Goal: Navigation & Orientation: Find specific page/section

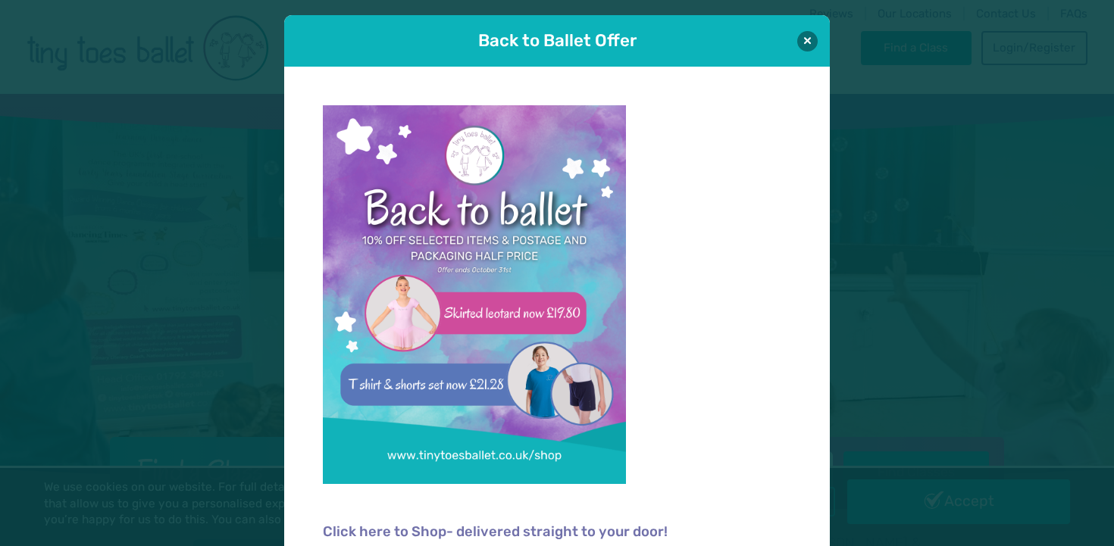
scroll to position [15, 0]
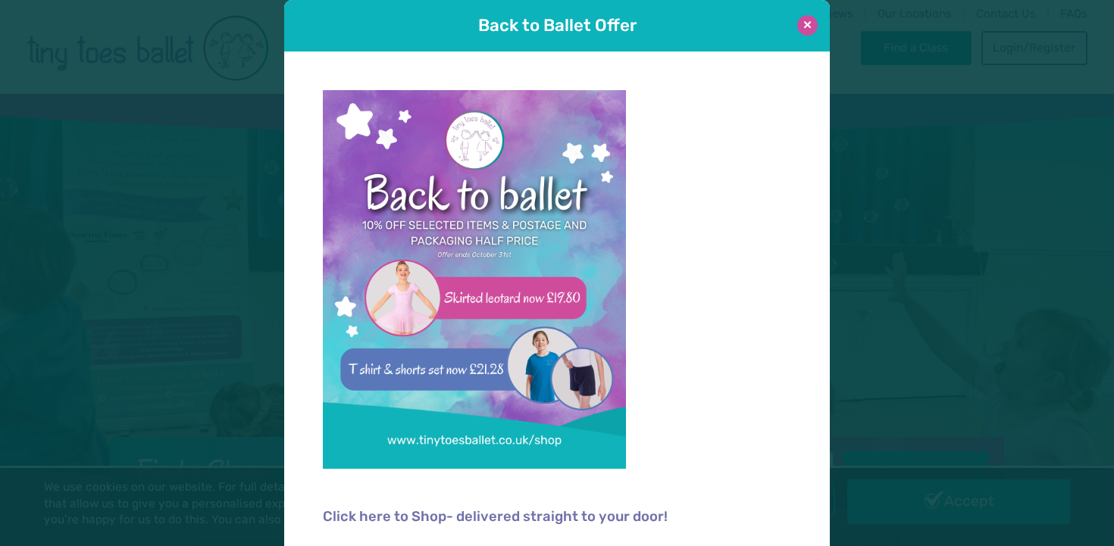
click at [804, 23] on button at bounding box center [807, 25] width 20 height 20
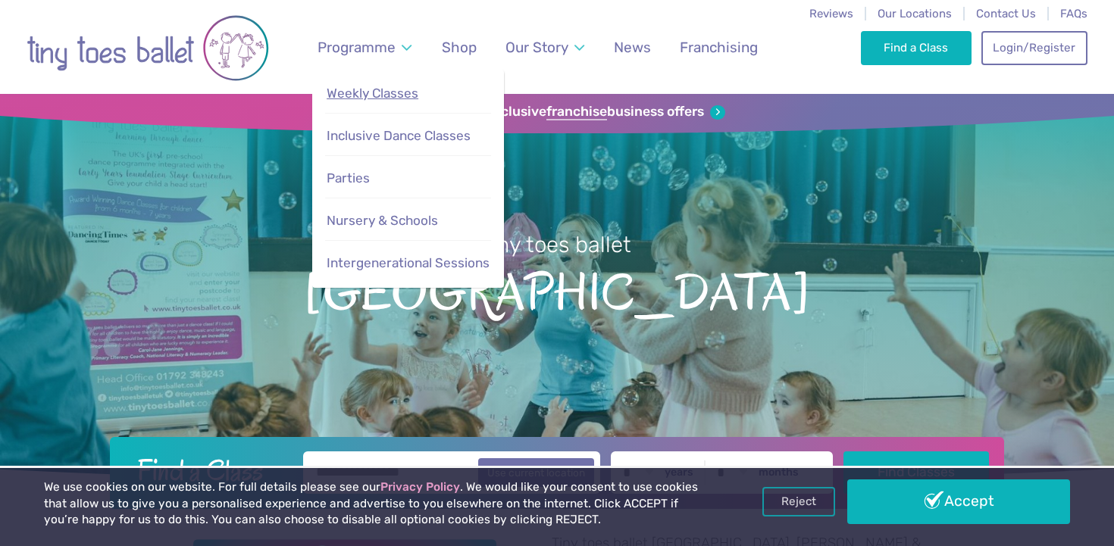
click at [382, 92] on span "Weekly Classes" at bounding box center [372, 93] width 92 height 15
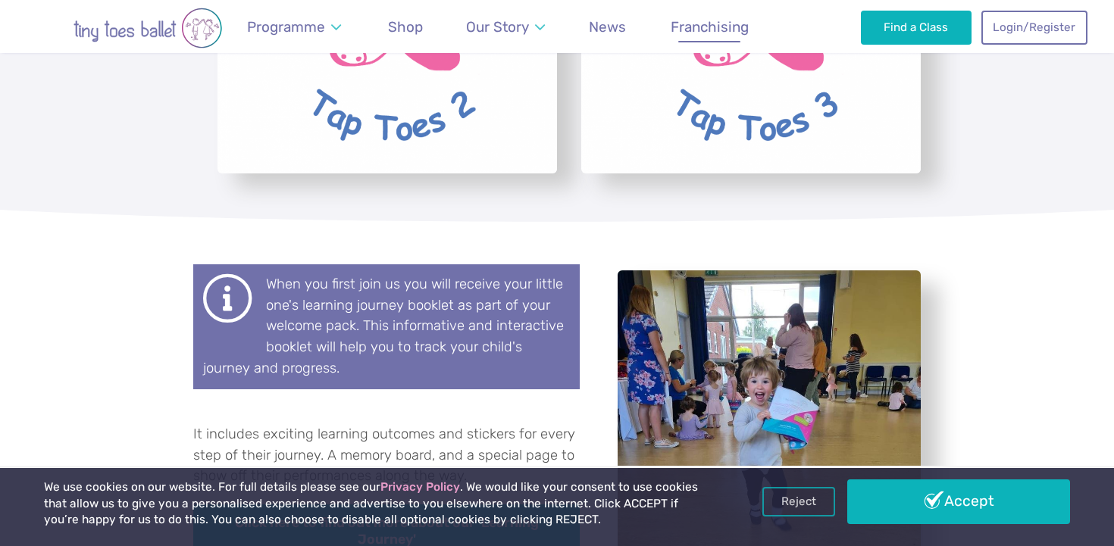
scroll to position [4184, 0]
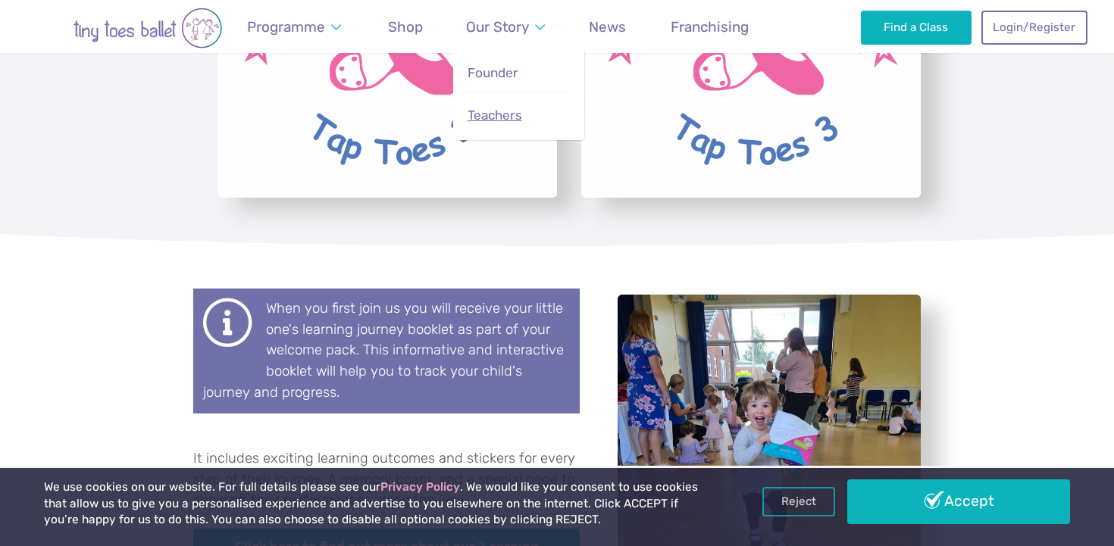
click at [499, 117] on span "Teachers" at bounding box center [494, 115] width 55 height 15
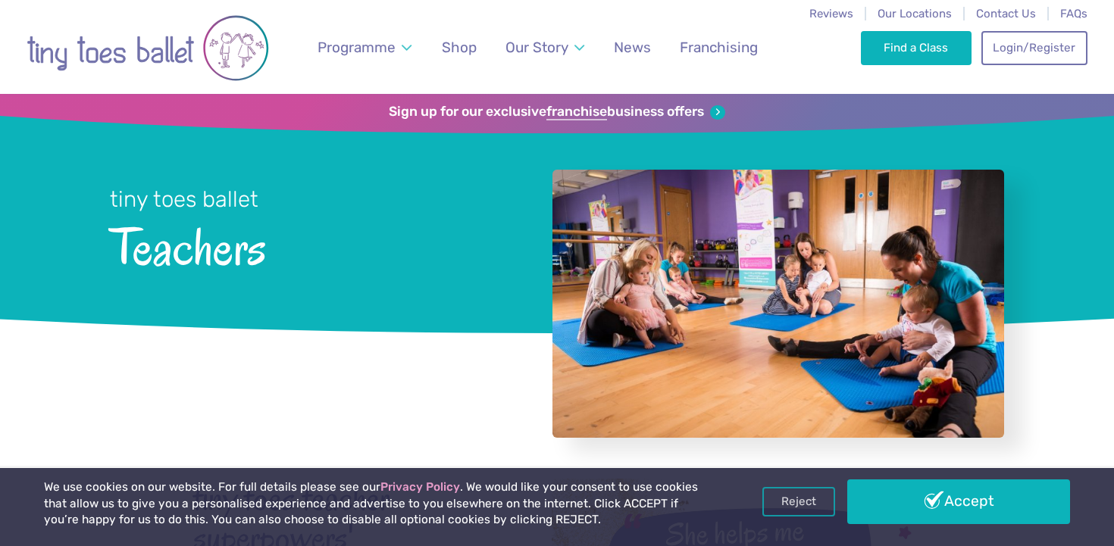
click at [884, 6] on div "Find a Class Login/Register 0" at bounding box center [974, 47] width 226 height 94
click at [886, 9] on span "Our Locations" at bounding box center [914, 14] width 74 height 14
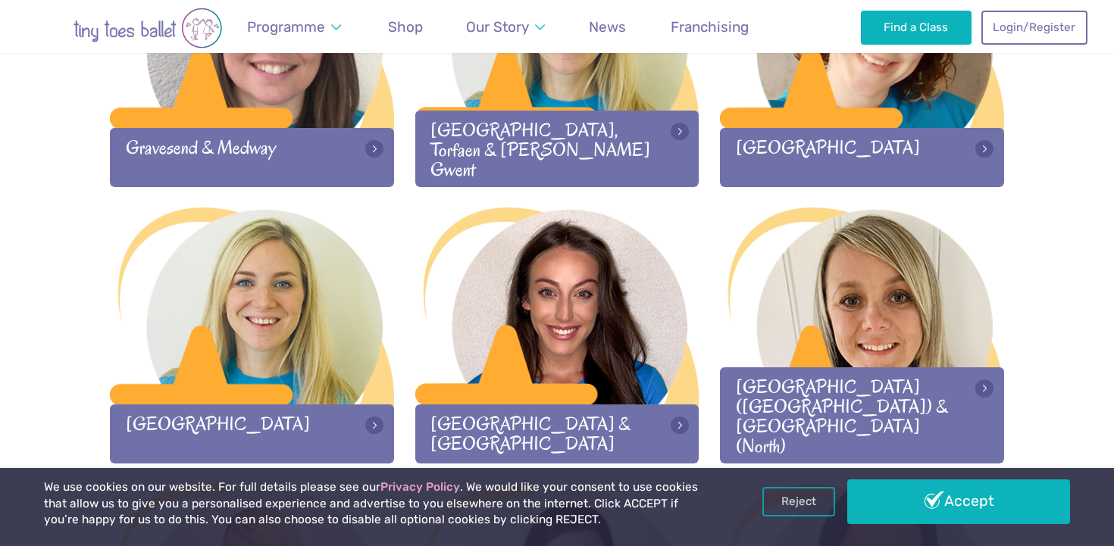
scroll to position [1438, 0]
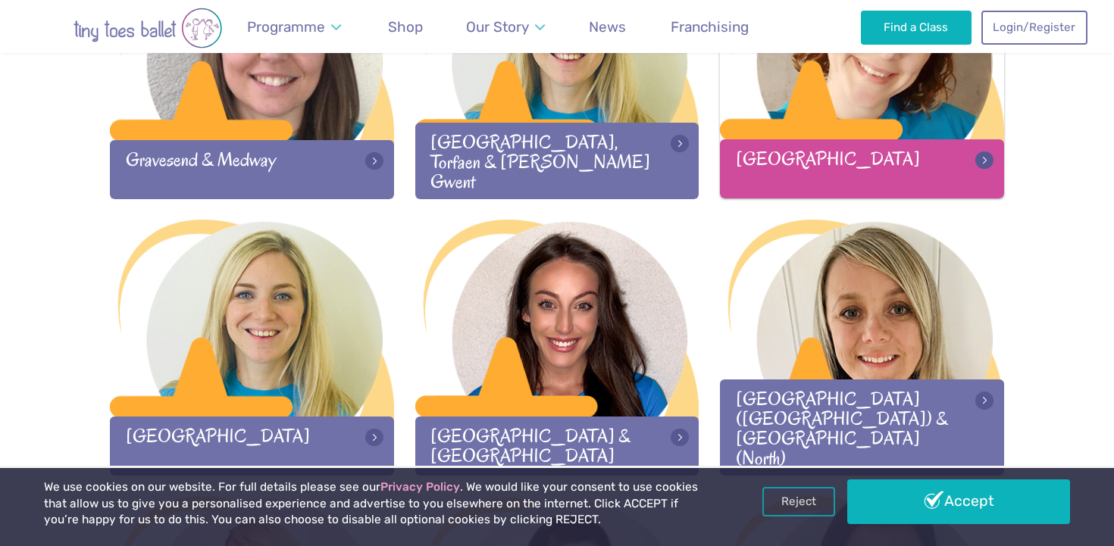
click at [807, 164] on div "[GEOGRAPHIC_DATA]" at bounding box center [862, 168] width 284 height 58
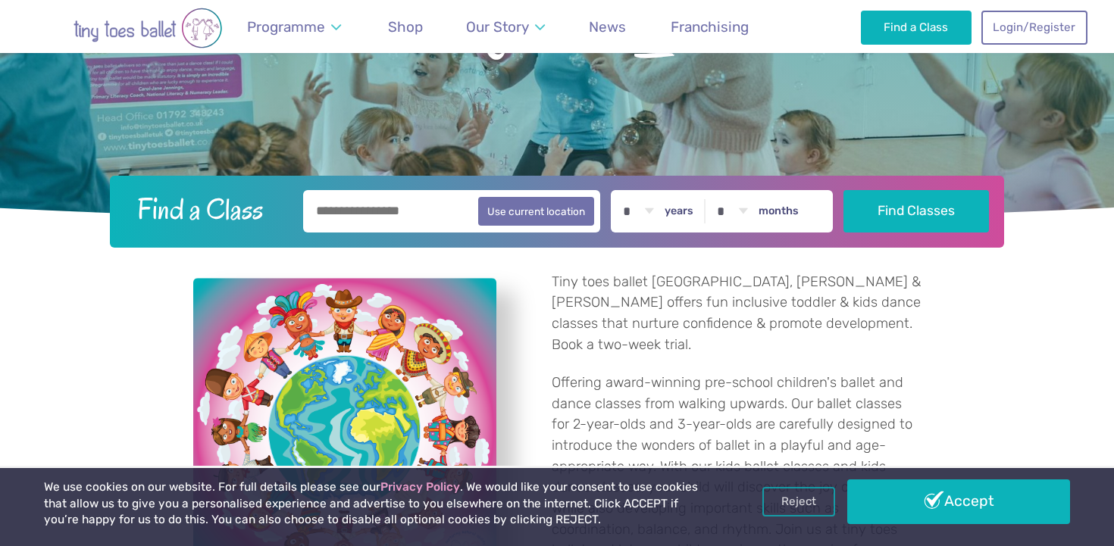
scroll to position [267, 0]
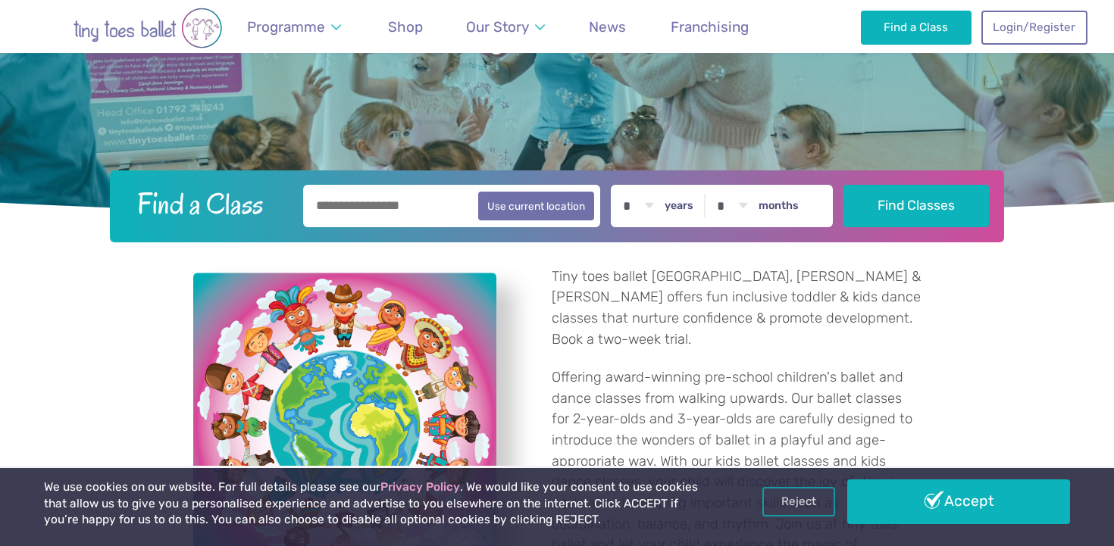
click at [387, 216] on input "text" at bounding box center [451, 206] width 297 height 42
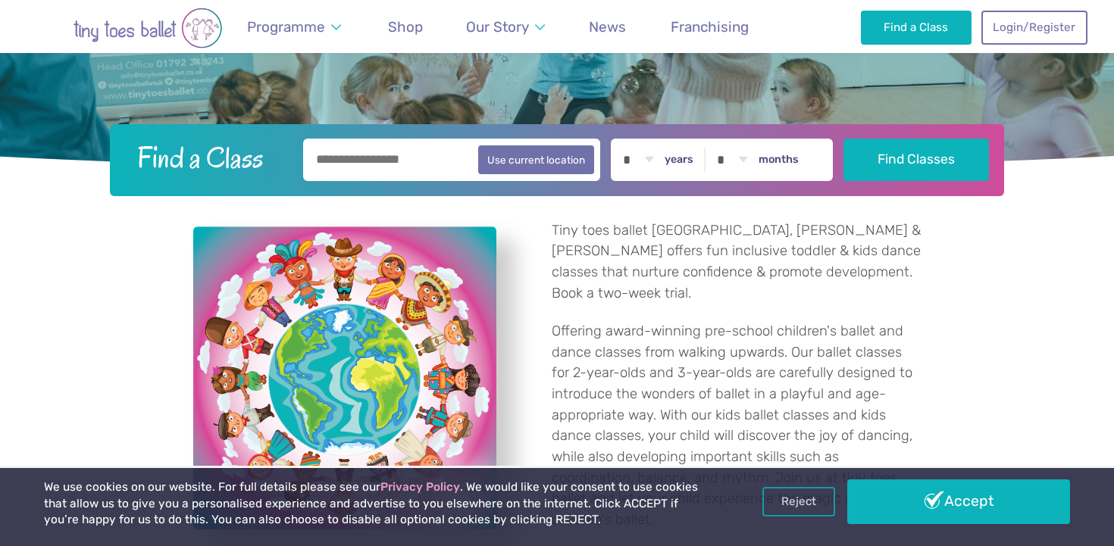
scroll to position [271, 0]
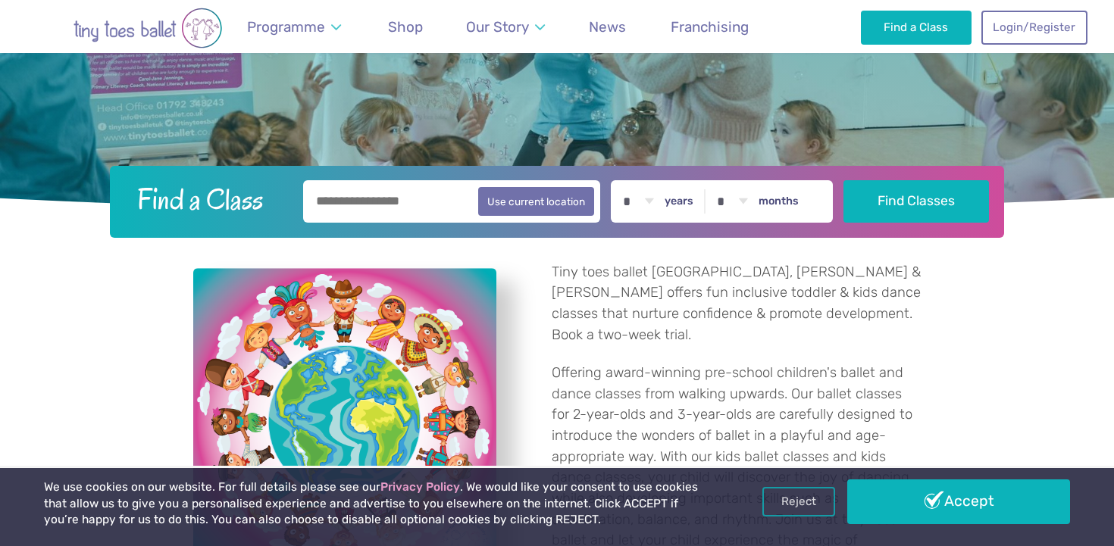
click at [380, 201] on input "text" at bounding box center [451, 201] width 297 height 42
type input "*"
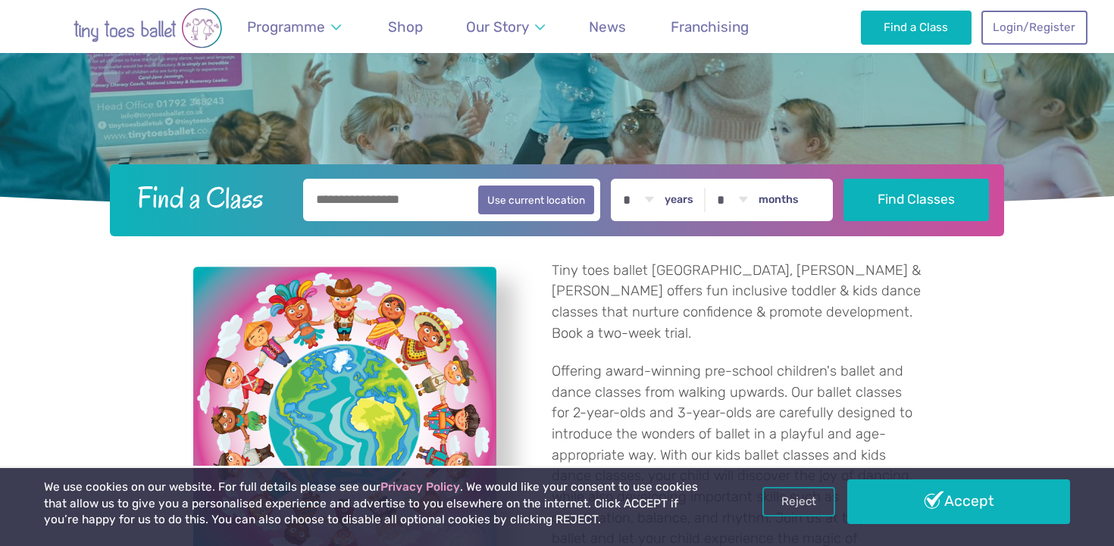
click at [382, 205] on input "text" at bounding box center [451, 200] width 297 height 42
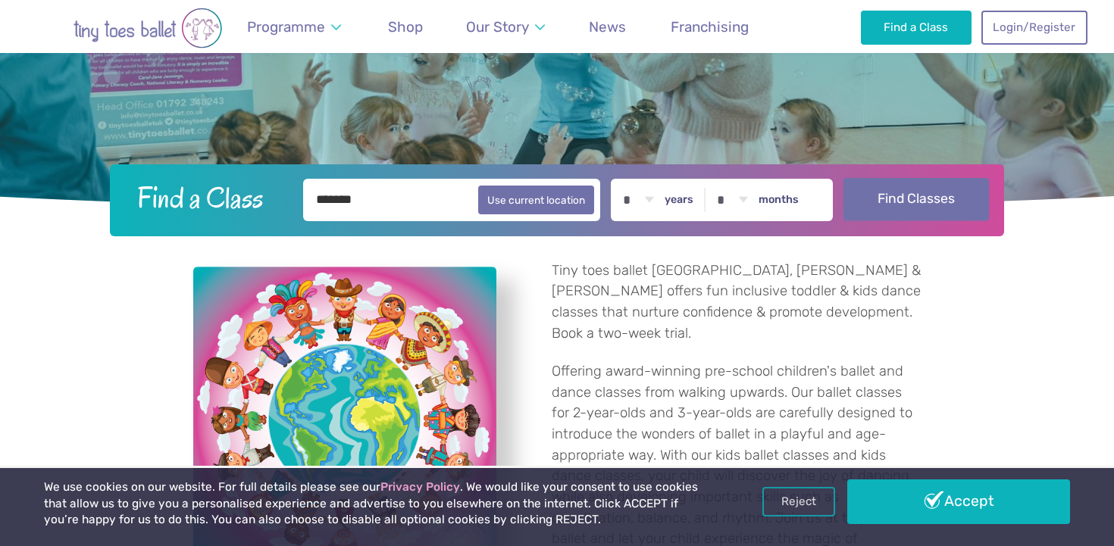
type input "*******"
click at [913, 188] on button "Find Classes" at bounding box center [916, 199] width 146 height 42
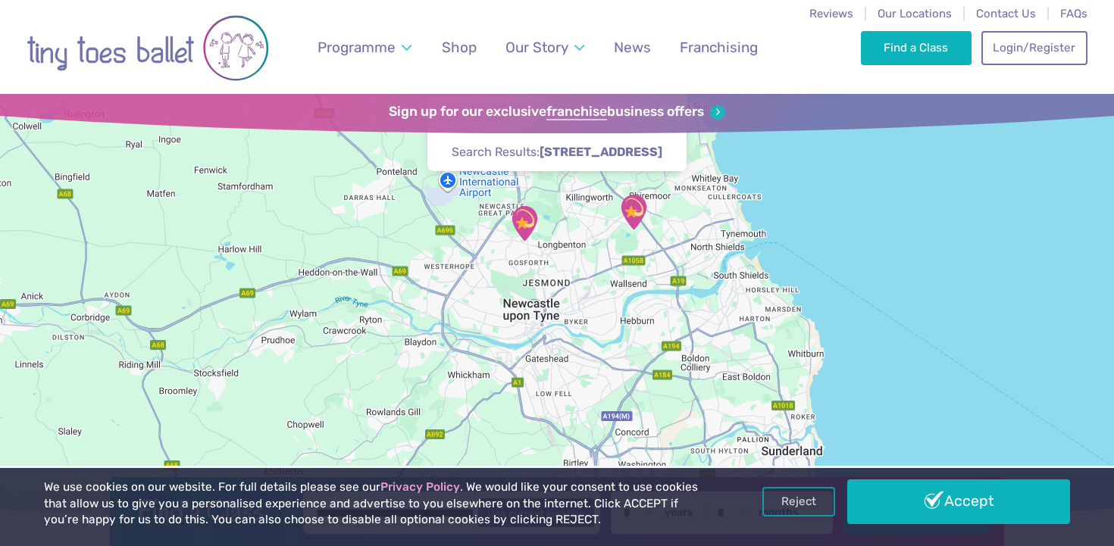
click at [522, 229] on img "Sport@Gosforth" at bounding box center [524, 224] width 38 height 38
